Goal: Check status: Check status

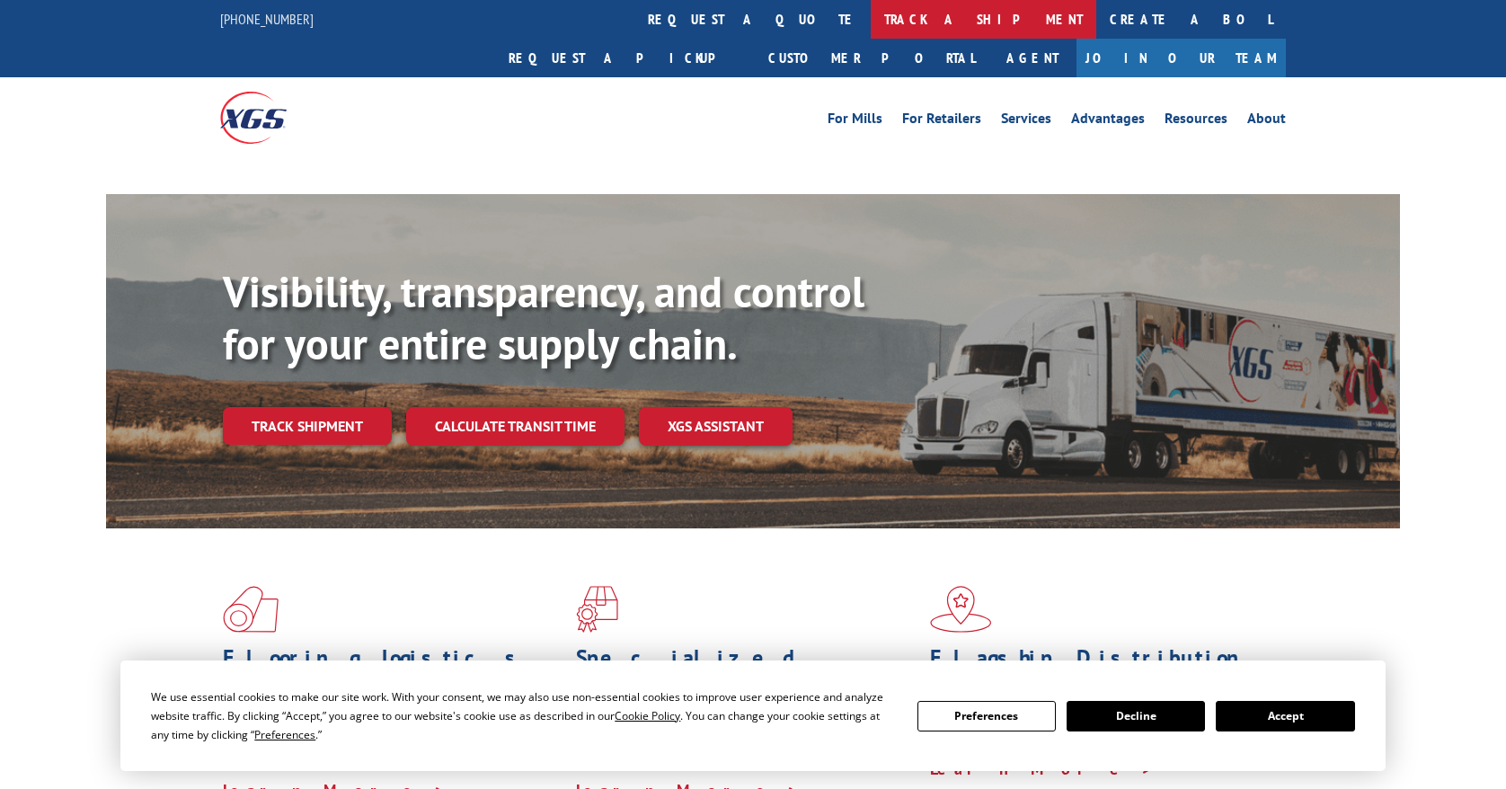
click at [871, 20] on link "track a shipment" at bounding box center [984, 19] width 226 height 39
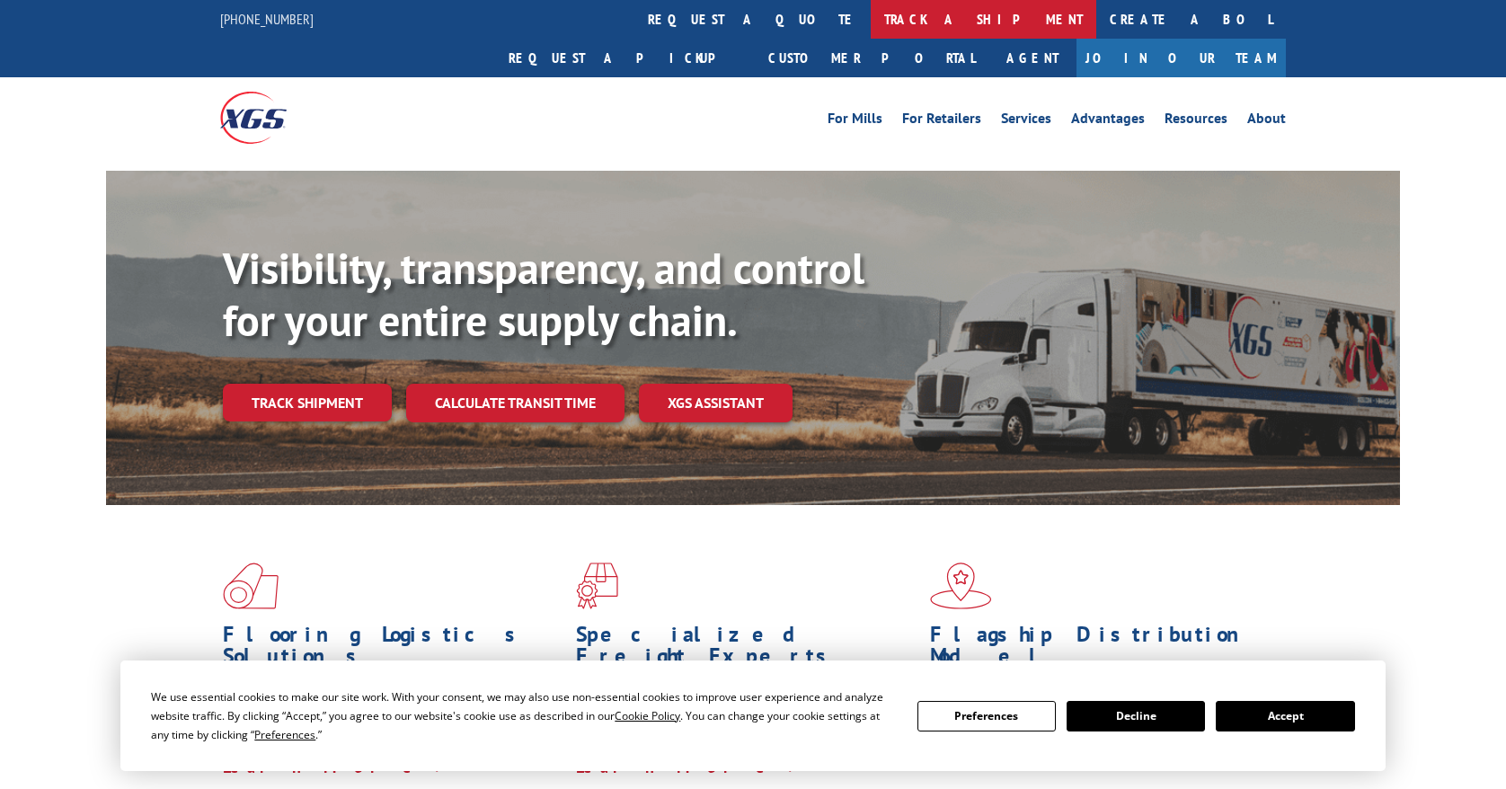
click at [871, 22] on link "track a shipment" at bounding box center [984, 19] width 226 height 39
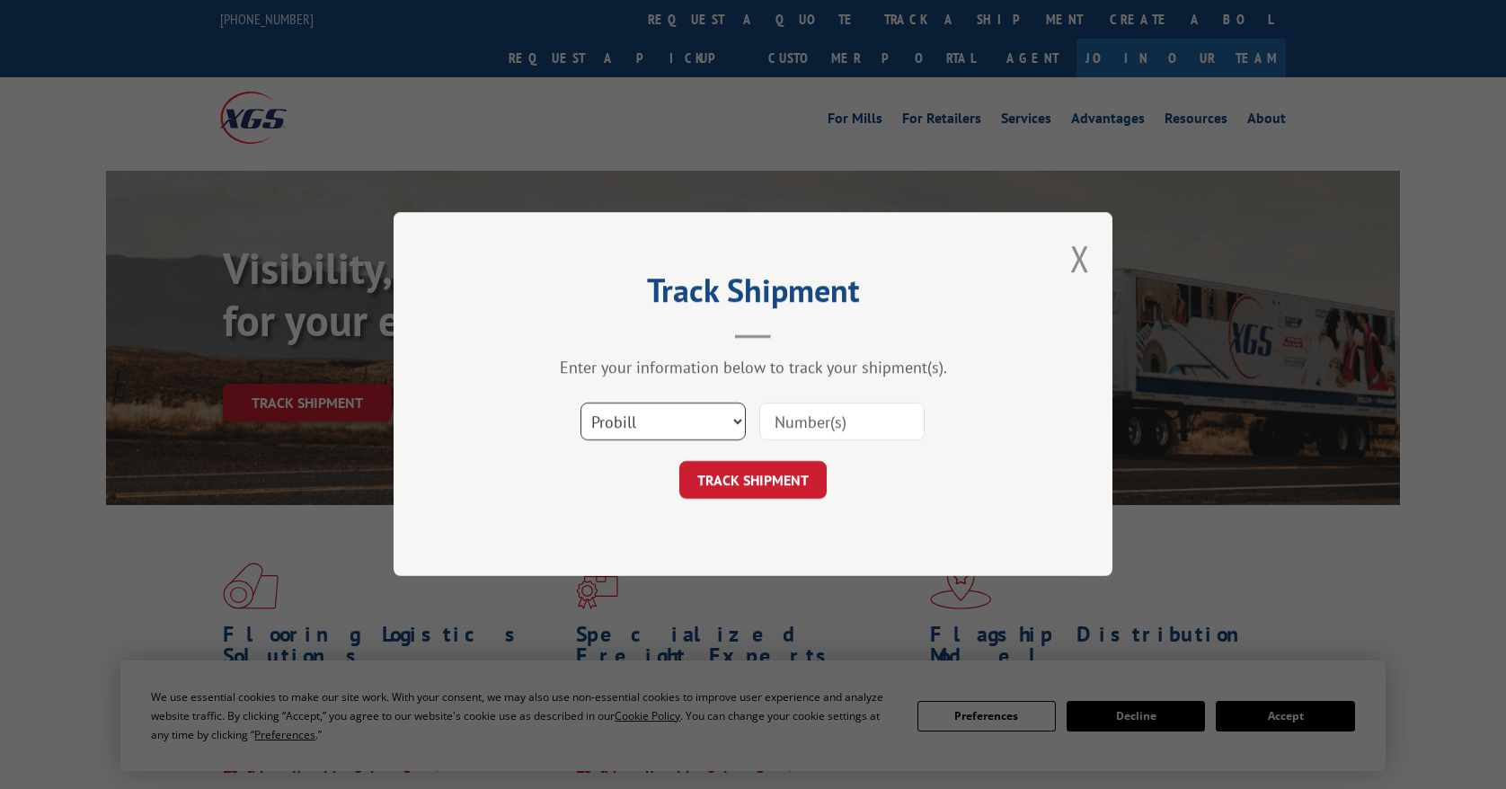
click at [704, 427] on select "Select category... Probill BOL PO" at bounding box center [662, 422] width 165 height 38
select select "bol"
click at [580, 403] on select "Select category... Probill BOL PO" at bounding box center [662, 422] width 165 height 38
click at [779, 428] on input at bounding box center [841, 422] width 165 height 38
type input "2842910"
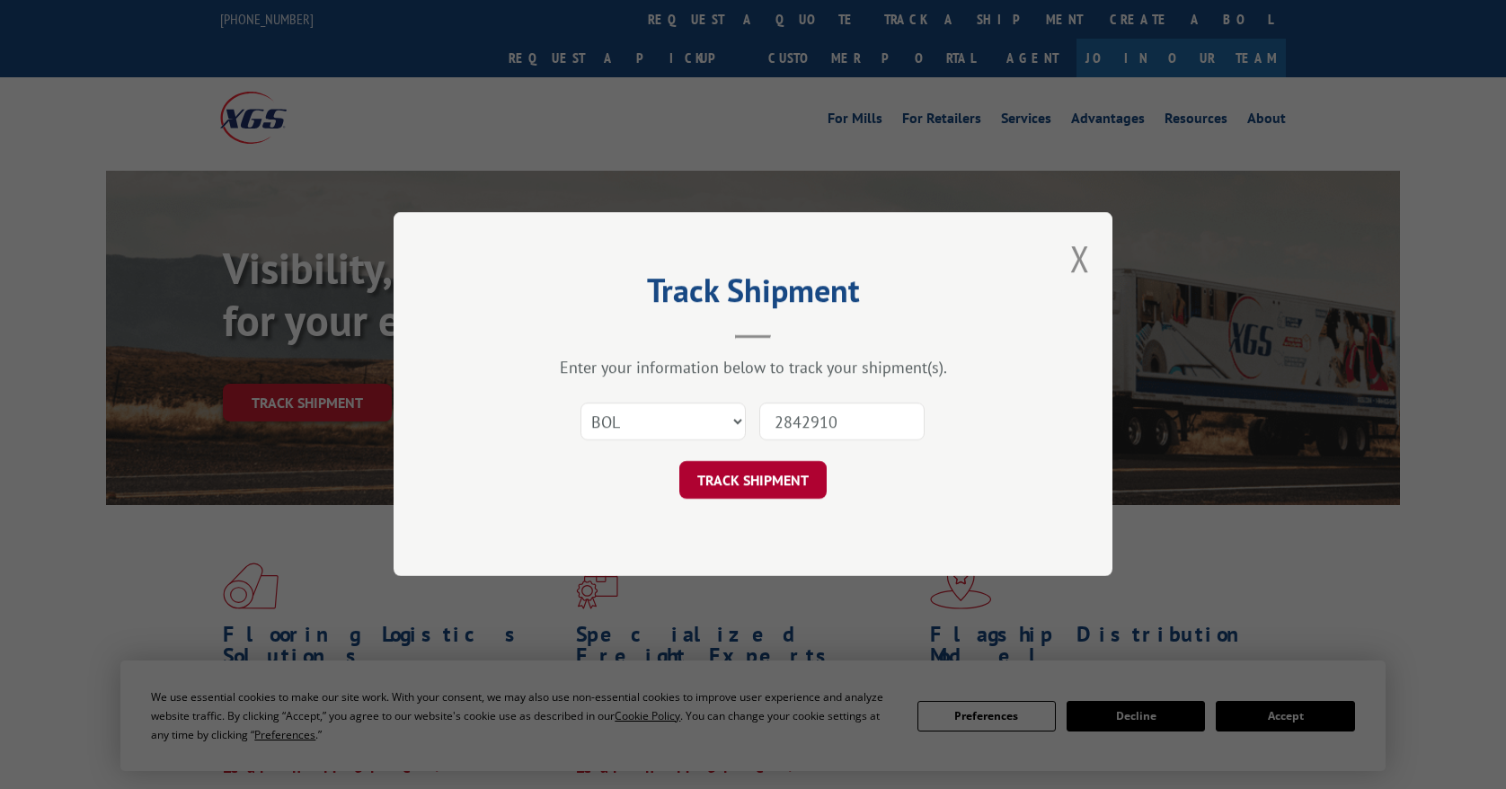
click at [755, 481] on button "TRACK SHIPMENT" at bounding box center [752, 481] width 147 height 38
